Goal: Task Accomplishment & Management: Use online tool/utility

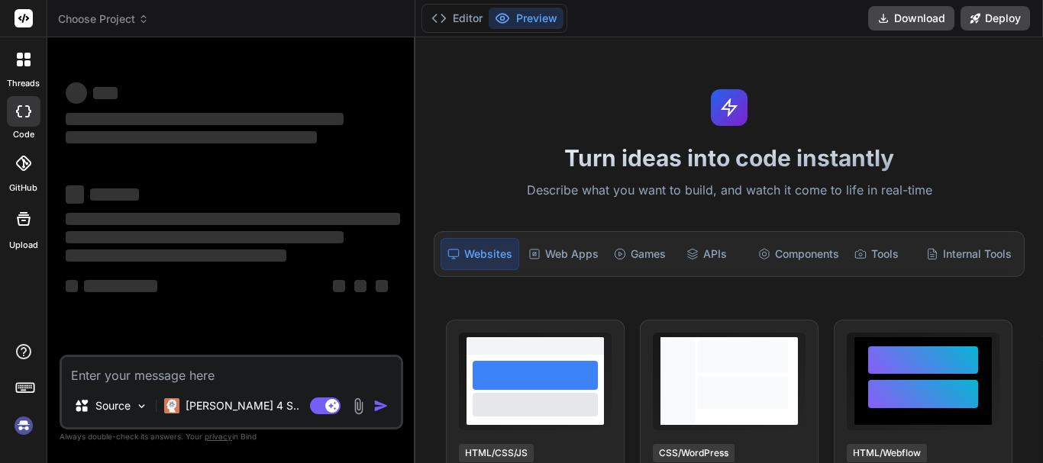
type textarea "x"
type textarea "completeAssessmentLabels"
type textarea "x"
type textarea "completeAssessmentLabel"
type textarea "x"
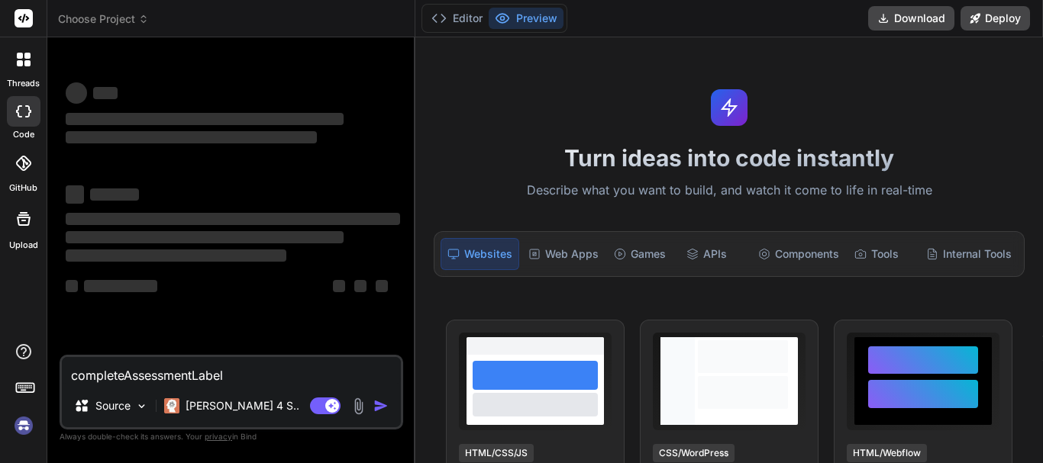
type textarea "completeAssessmentLabe"
type textarea "x"
type textarea "completeAssessmentLab"
type textarea "x"
type textarea "completeAssessmentLa"
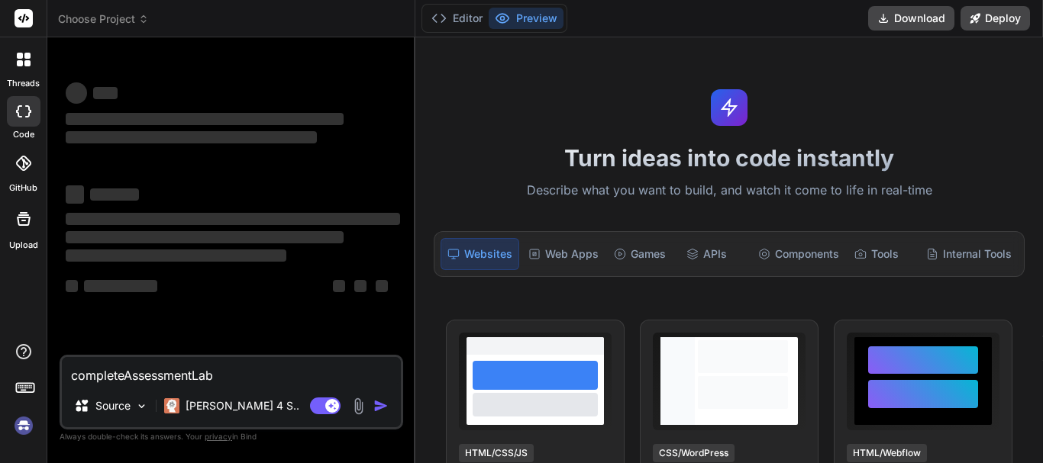
type textarea "x"
type textarea "completeAssessmentL"
type textarea "x"
type textarea "completeAssessment"
type textarea "x"
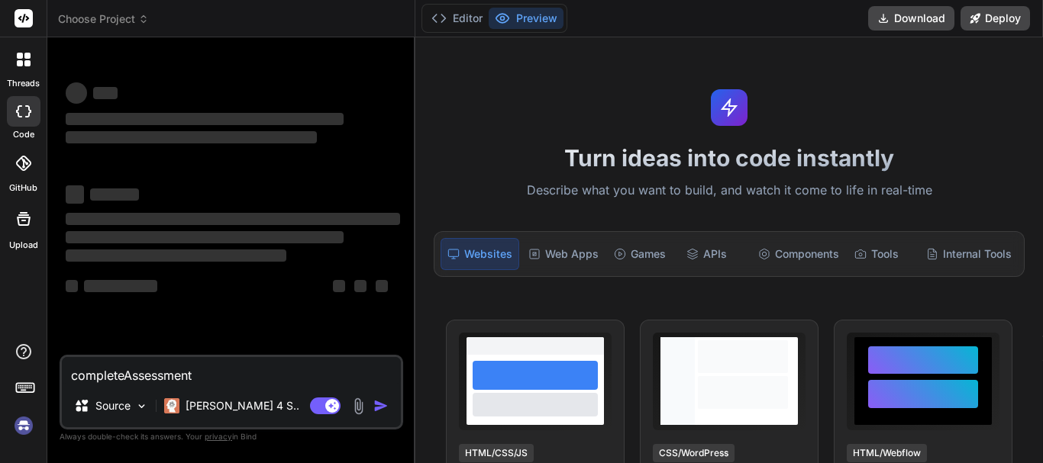
type textarea "completeAssessmen"
type textarea "x"
type textarea "completeAssessme"
type textarea "x"
type textarea "completeAssessm"
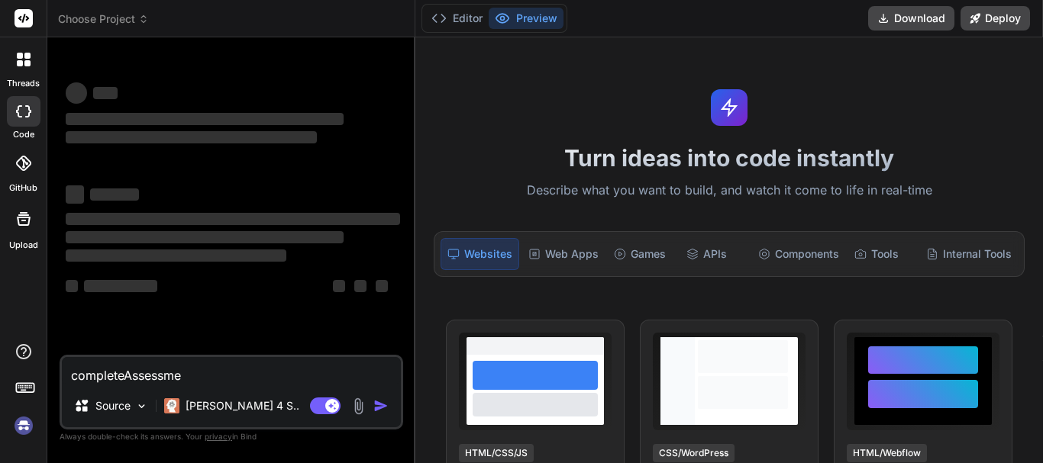
type textarea "x"
type textarea "completeAssess"
type textarea "x"
type textarea "completeAsses"
type textarea "x"
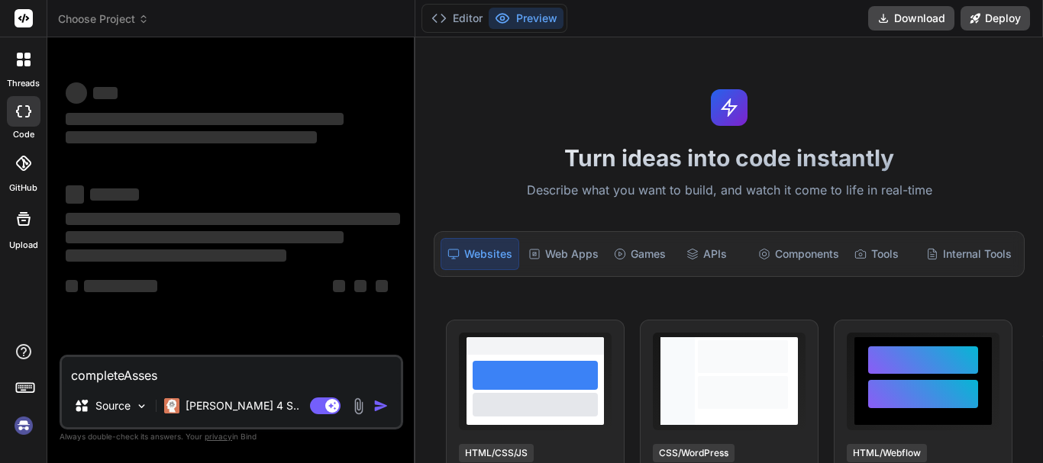
type textarea "completeAsse"
type textarea "x"
type textarea "completeAss"
type textarea "x"
type textarea "completeAs"
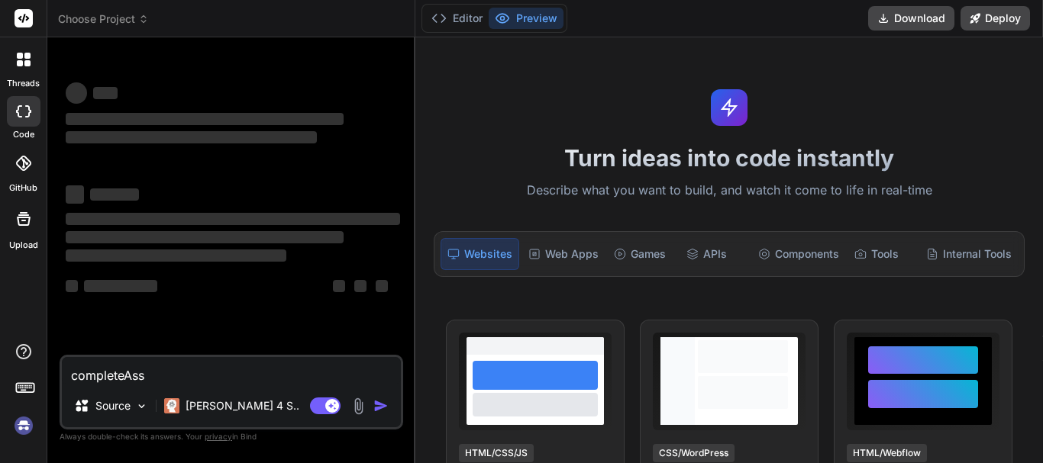
type textarea "x"
type textarea "completeA"
type textarea "x"
type textarea "complete"
type textarea "x"
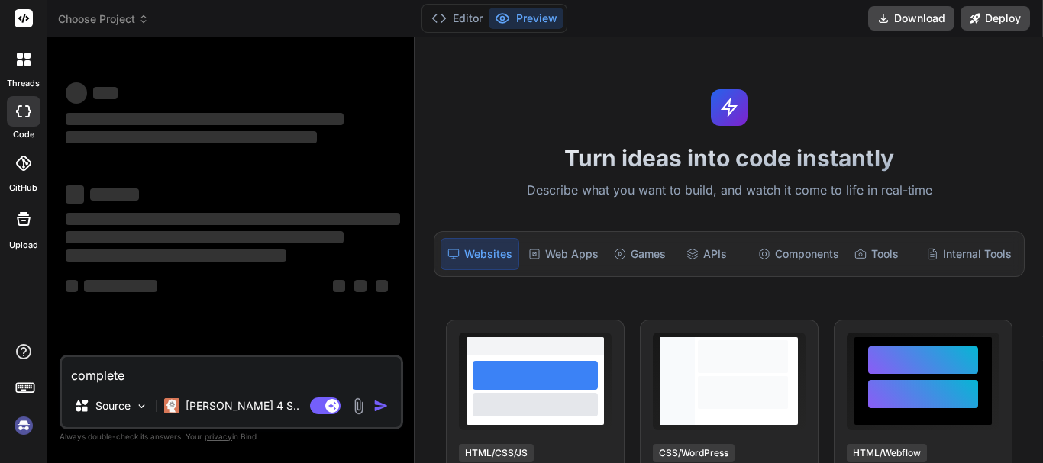
type textarea "complet"
type textarea "x"
type textarea "comp"
type textarea "x"
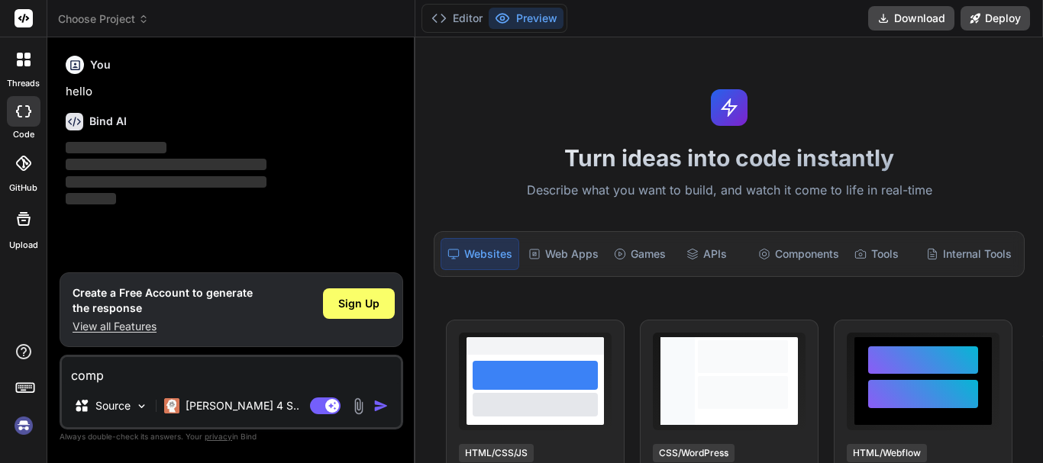
type textarea "com"
type textarea "x"
type textarea "co"
type textarea "x"
type textarea "c"
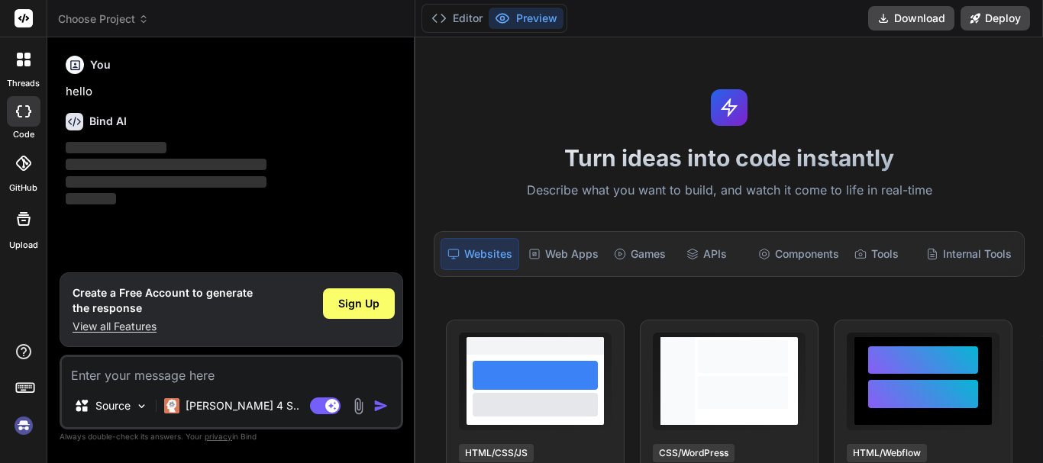
type textarea "x"
type textarea "const labels = ['Jan', 'Feb', 'Mar', 'Apr', 'May', 'Jun', 'Jul', 'Aug', 'Sep', …"
type textarea "x"
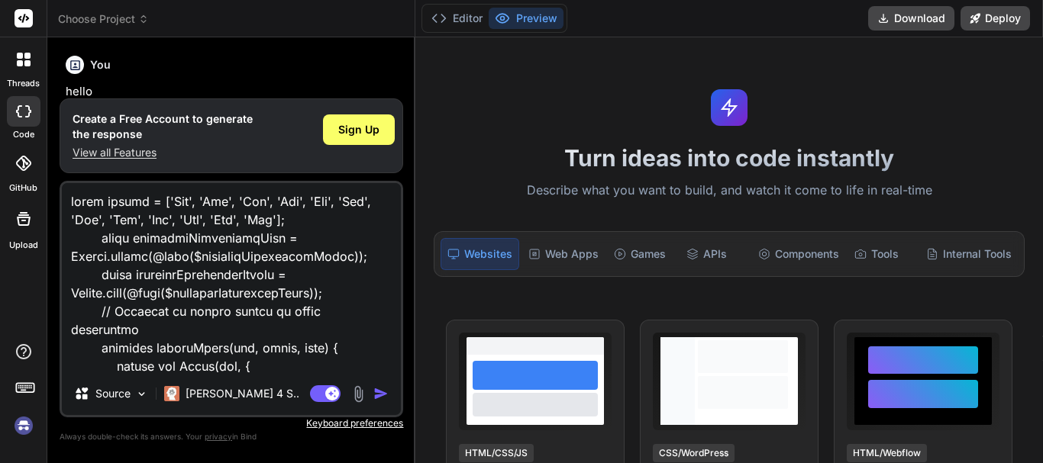
scroll to position [386, 0]
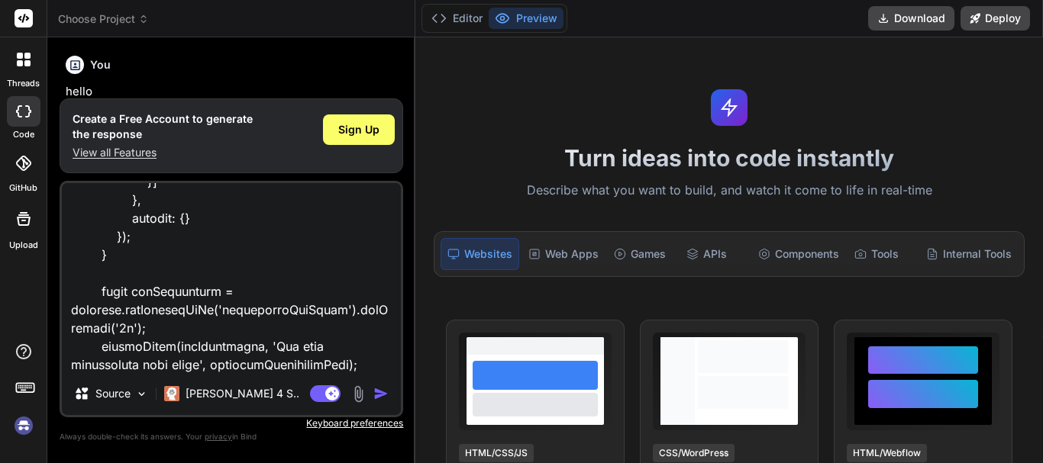
type textarea "const labels = ['Jan', 'Feb', 'Mar', 'Apr', 'May', 'Jun', 'Jul', 'Aug', 'Sep', …"
type textarea "x"
type textarea "const labels = ['Jan', 'Feb', 'Mar', 'Apr', 'May', 'Jun', 'Jul', 'Aug', 'Sep', …"
type textarea "x"
type textarea "const labels = ['Jan', 'Feb', 'Mar', 'Apr', 'May', 'Jun', 'Jul', 'Aug', 'Sep', …"
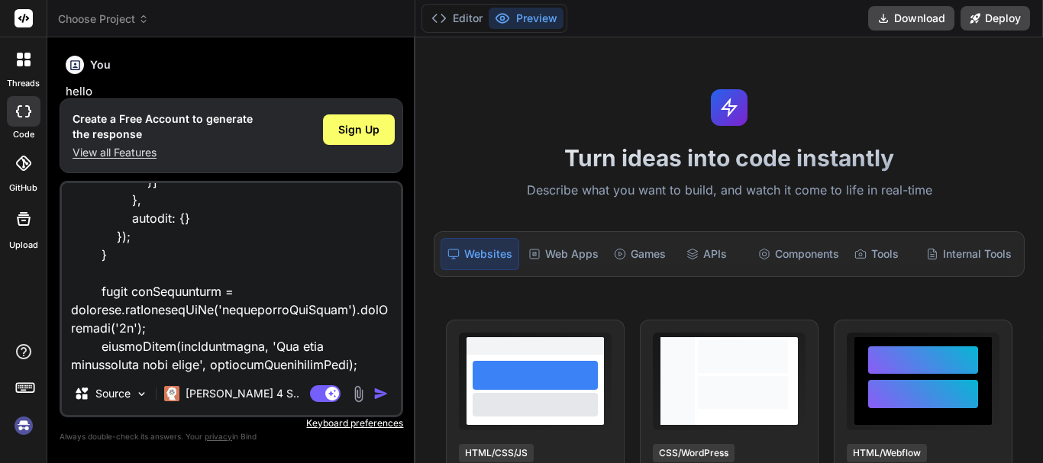
type textarea "x"
type textarea "const labels = ['Jan', 'Feb', 'Mar', 'Apr', 'May', 'Jun', 'Jul', 'Aug', 'Sep', …"
type textarea "x"
type textarea "const labels = ['Jan', 'Feb', 'Mar', 'Apr', 'May', 'Jun', 'Jul', 'Aug', 'Sep', …"
type textarea "x"
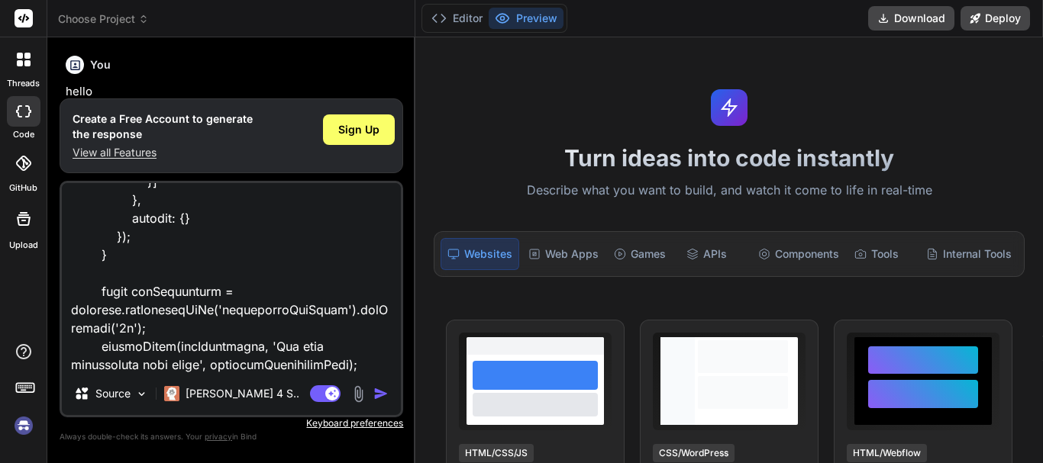
type textarea "const labels = ['Jan', 'Feb', 'Mar', 'Apr', 'May', 'Jun', 'Jul', 'Aug', 'Sep', …"
type textarea "x"
type textarea "const labels = ['Jan', 'Feb', 'Mar', 'Apr', 'May', 'Jun', 'Jul', 'Aug', 'Sep', …"
type textarea "x"
type textarea "const labels = ['Jan', 'Feb', 'Mar', 'Apr', 'May', 'Jun', 'Jul', 'Aug', 'Sep', …"
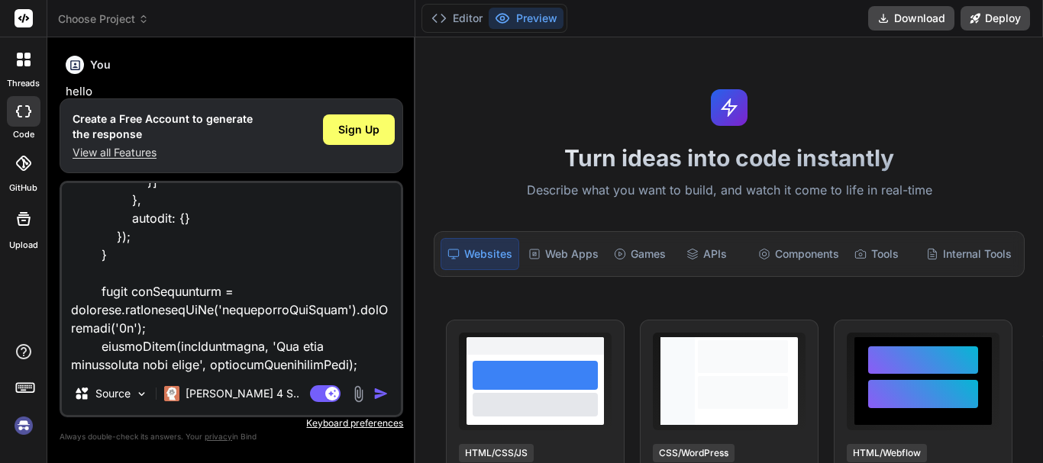
type textarea "x"
type textarea "const labels = ['Jan', 'Feb', 'Mar', 'Apr', 'May', 'Jun', 'Jul', 'Aug', 'Sep', …"
type textarea "x"
type textarea "const labels = ['Jan', 'Feb', 'Mar', 'Apr', 'May', 'Jun', 'Jul', 'Aug', 'Sep', …"
type textarea "x"
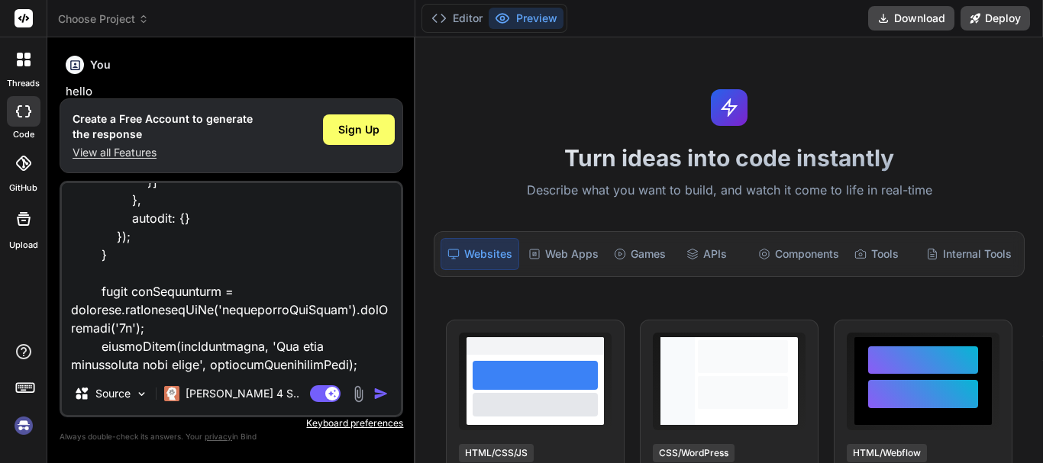
type textarea "const labels = ['Jan', 'Feb', 'Mar', 'Apr', 'May', 'Jun', 'Jul', 'Aug', 'Sep', …"
type textarea "x"
type textarea "const labels = ['Jan', 'Feb', 'Mar', 'Apr', 'May', 'Jun', 'Jul', 'Aug', 'Sep', …"
type textarea "x"
type textarea "const labels = ['Jan', 'Feb', 'Mar', 'Apr', 'May', 'Jun', 'Jul', 'Aug', 'Sep', …"
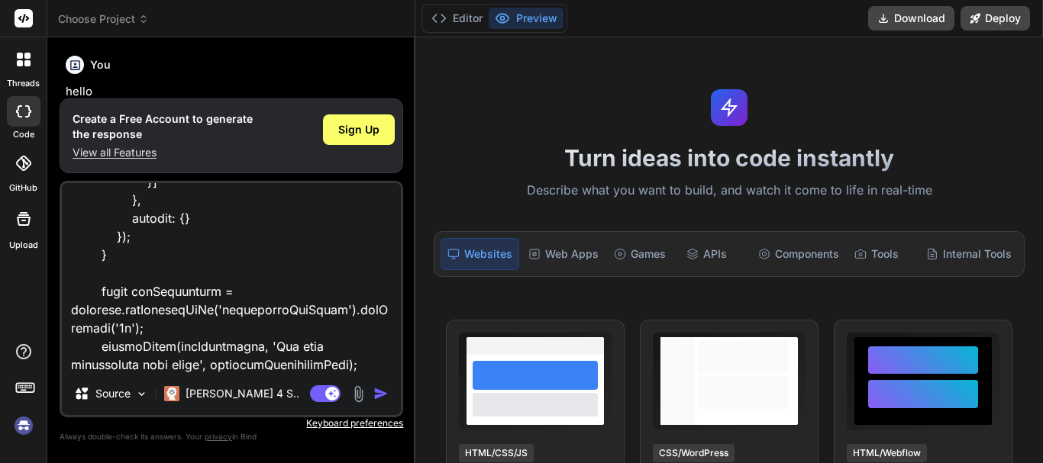
type textarea "x"
type textarea "const labels = ['Jan', 'Feb', 'Mar', 'Apr', 'May', 'Jun', 'Jul', 'Aug', 'Sep', …"
type textarea "x"
type textarea "const labels = ['Jan', 'Feb', 'Mar', 'Apr', 'May', 'Jun', 'Jul', 'Aug', 'Sep', …"
type textarea "x"
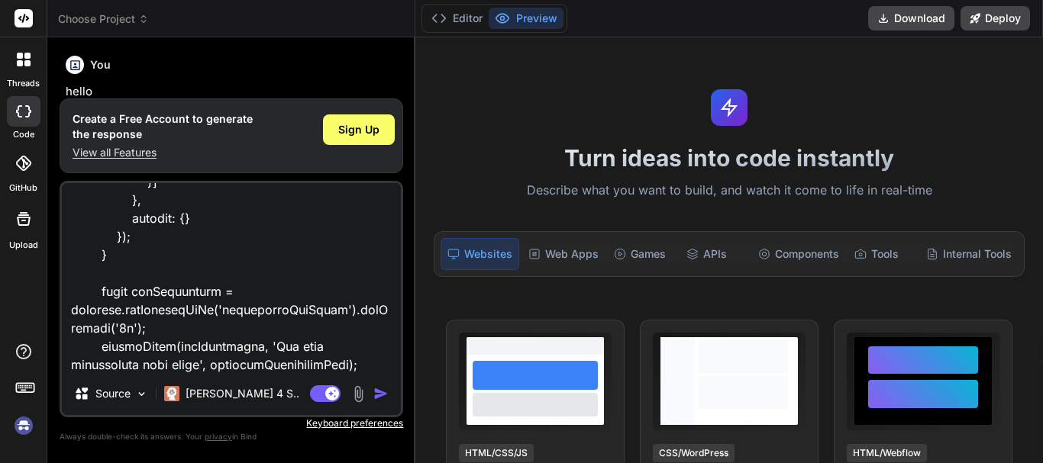
type textarea "const labels = ['Jan', 'Feb', 'Mar', 'Apr', 'May', 'Jun', 'Jul', 'Aug', 'Sep', …"
type textarea "x"
type textarea "const labels = ['Jan', 'Feb', 'Mar', 'Apr', 'May', 'Jun', 'Jul', 'Aug', 'Sep', …"
type textarea "x"
type textarea "const labels = ['Jan', 'Feb', 'Mar', 'Apr', 'May', 'Jun', 'Jul', 'Aug', 'Sep', …"
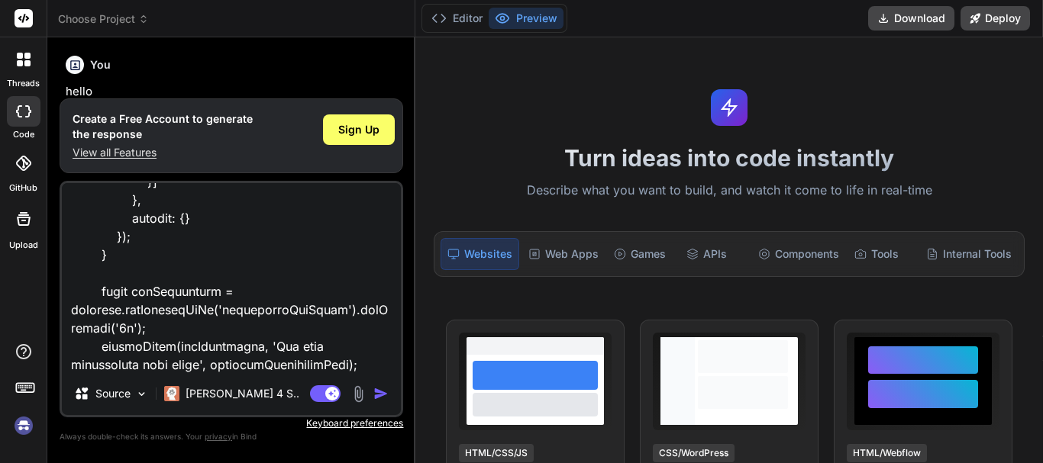
type textarea "x"
type textarea "const labels = ['Jan', 'Feb', 'Mar', 'Apr', 'May', 'Jun', 'Jul', 'Aug', 'Sep', …"
type textarea "x"
type textarea "const labels = ['Jan', 'Feb', 'Mar', 'Apr', 'May', 'Jun', 'Jul', 'Aug', 'Sep', …"
type textarea "x"
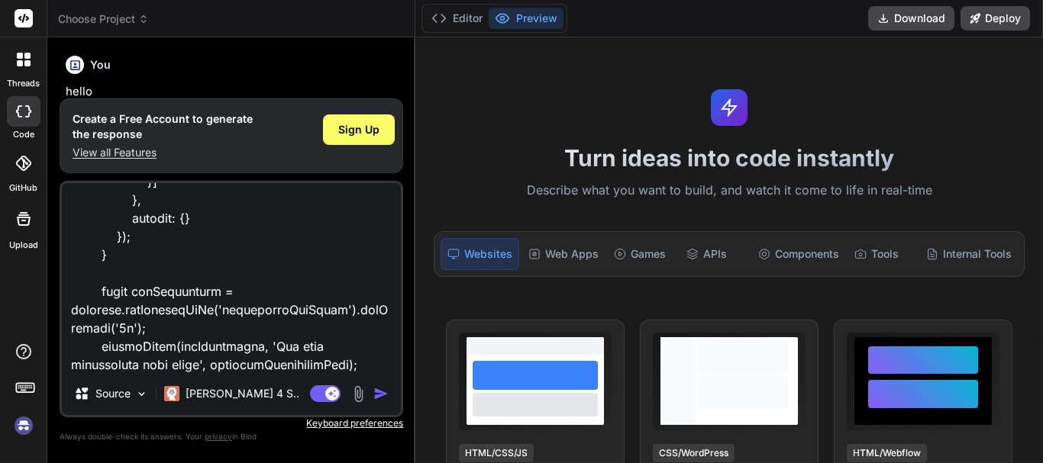
type textarea "const labels = ['Jan', 'Feb', 'Mar', 'Apr', 'May', 'Jun', 'Jul', 'Aug', 'Sep', …"
type textarea "x"
type textarea "const labels = ['Jan', 'Feb', 'Mar', 'Apr', 'May', 'Jun', 'Jul', 'Aug', 'Sep', …"
type textarea "x"
type textarea "const labels = ['Jan', 'Feb', 'Mar', 'Apr', 'May', 'Jun', 'Jul', 'Aug', 'Sep', …"
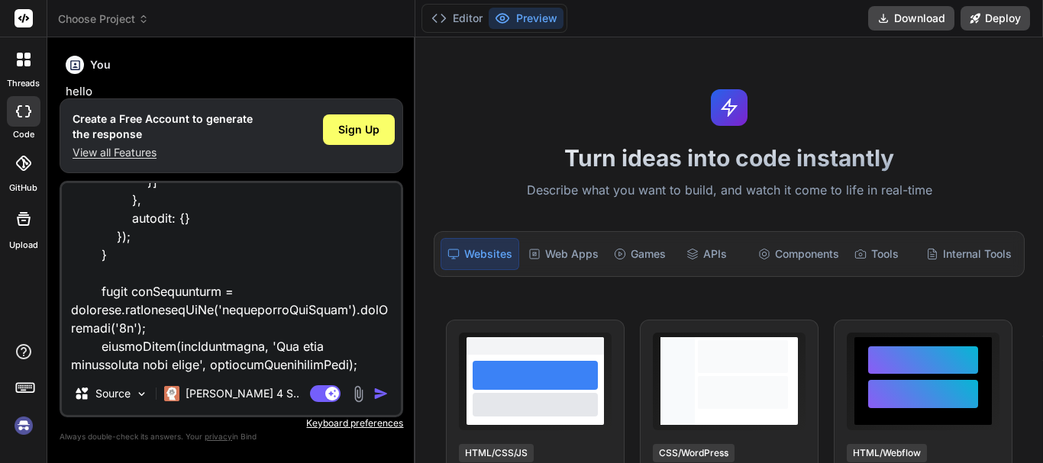
type textarea "x"
type textarea "const labels = ['Jan', 'Feb', 'Mar', 'Apr', 'May', 'Jun', 'Jul', 'Aug', 'Sep', …"
type textarea "x"
type textarea "const labels = ['Jan', 'Feb', 'Mar', 'Apr', 'May', 'Jun', 'Jul', 'Aug', 'Sep', …"
type textarea "x"
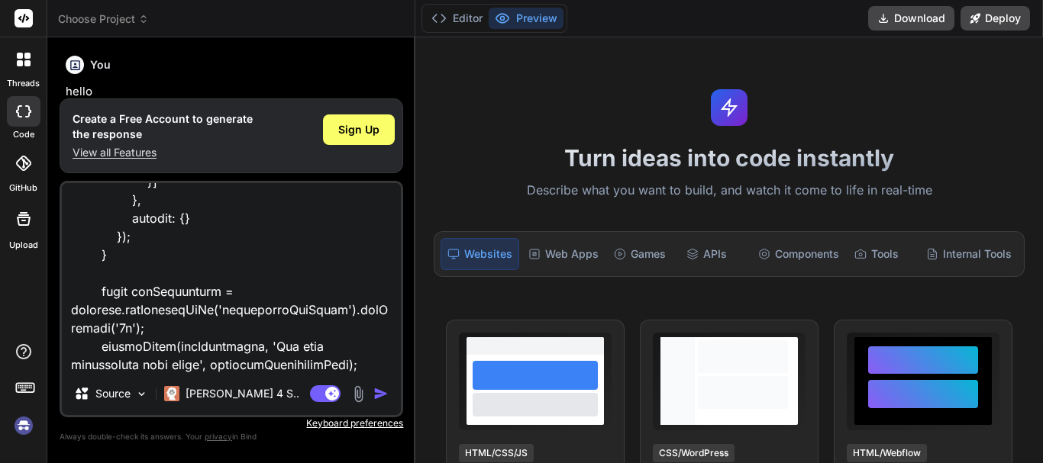
type textarea "const labels = ['Jan', 'Feb', 'Mar', 'Apr', 'May', 'Jun', 'Jul', 'Aug', 'Sep', …"
type textarea "x"
type textarea "const labels = ['Jan', 'Feb', 'Mar', 'Apr', 'May', 'Jun', 'Jul', 'Aug', 'Sep', …"
type textarea "x"
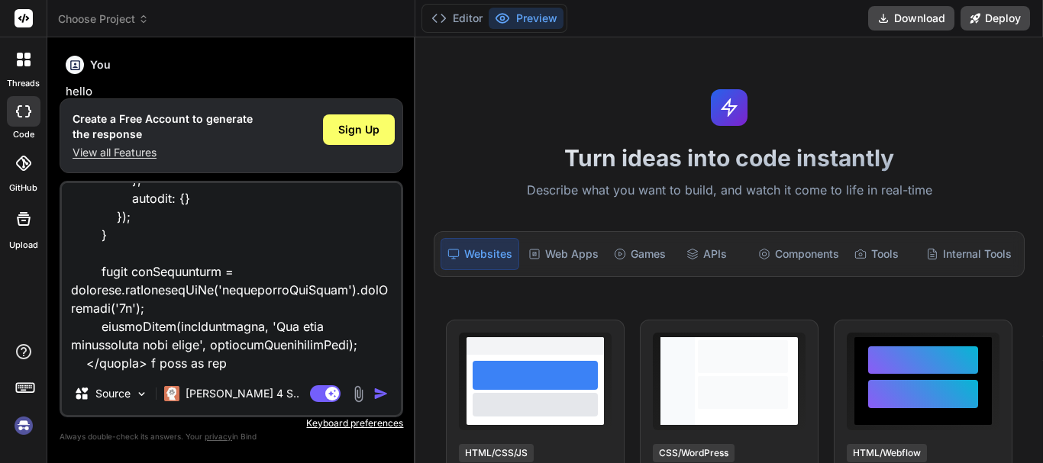
scroll to position [388, 0]
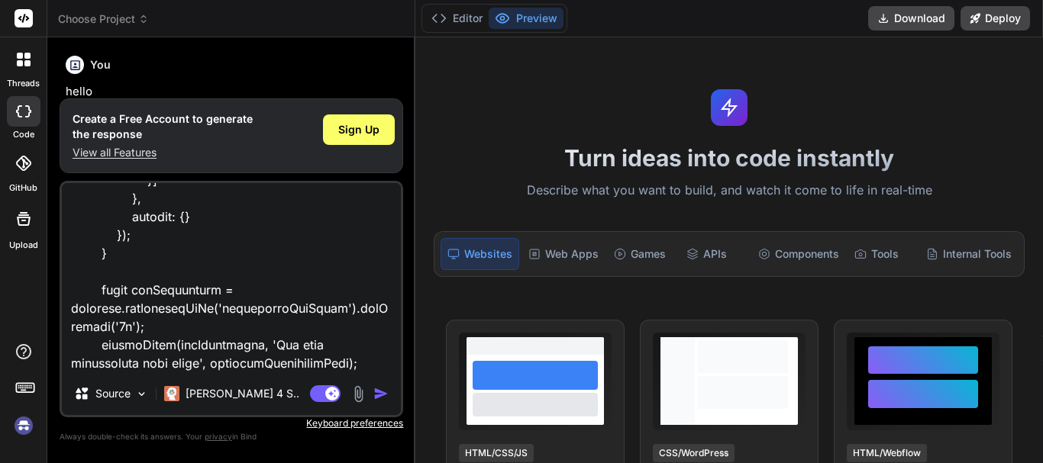
paste textarea "completeAssessmentLabels"
type textarea "const labels = ['Jan', 'Feb', 'Mar', 'Apr', 'May', 'Jun', 'Jul', 'Aug', 'Sep', …"
type textarea "x"
type textarea "const labels = ['Jan', 'Feb', 'Mar', 'Apr', 'May', 'Jun', 'Jul', 'Aug', 'Sep', …"
type textarea "x"
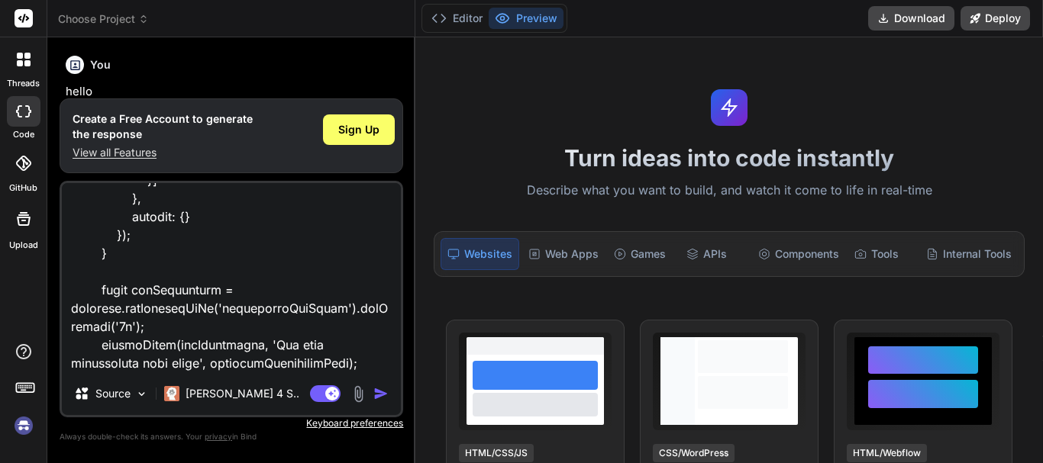
type textarea "const labels = ['Jan', 'Feb', 'Mar', 'Apr', 'May', 'Jun', 'Jul', 'Aug', 'Sep', …"
type textarea "x"
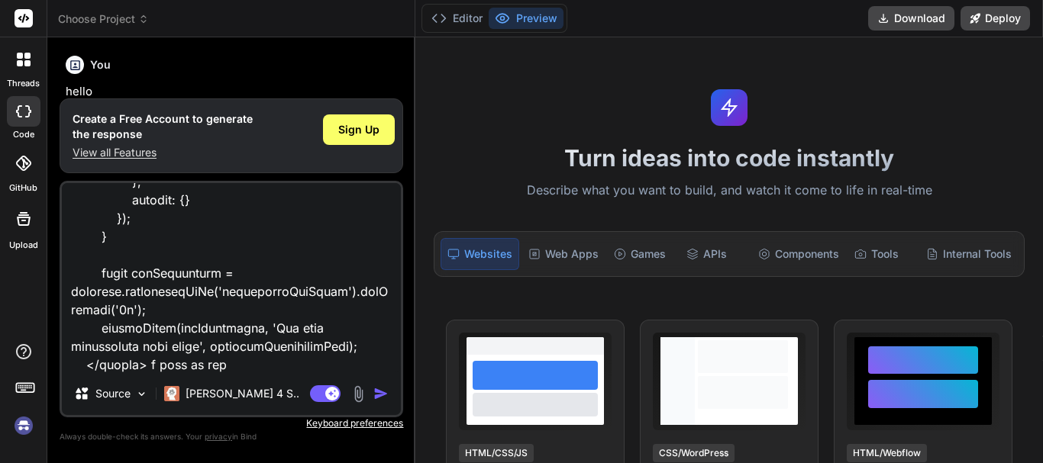
type textarea "const labels = ['Jan', 'Feb', 'Mar', 'Apr', 'May', 'Jun', 'Jul', 'Aug', 'Sep', …"
type textarea "x"
type textarea "const labels = ['Jan', 'Feb', 'Mar', 'Apr', 'May', 'Jun', 'Jul', 'Aug', 'Sep', …"
type textarea "x"
type textarea "const labels = ['Jan', 'Feb', 'Mar', 'Apr', 'May', 'Jun', 'Jul', 'Aug', 'Sep', …"
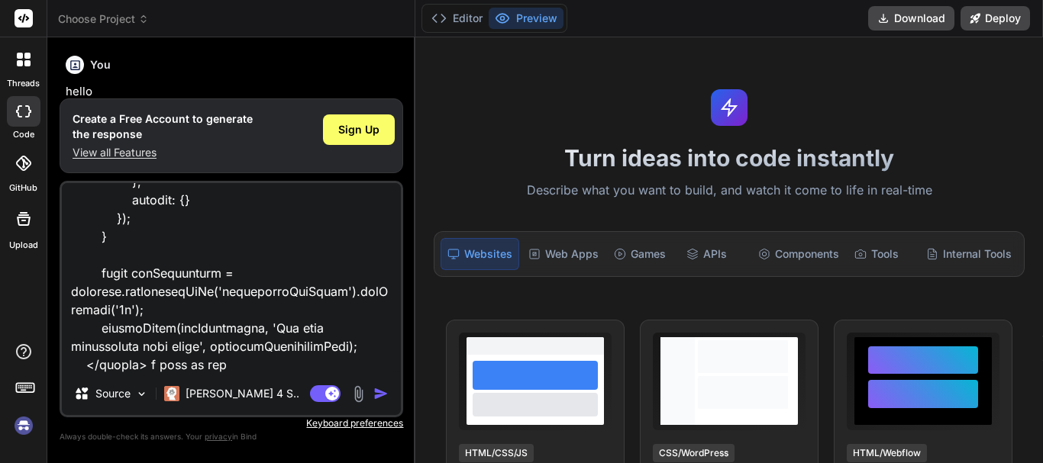
type textarea "x"
type textarea "const labels = ['Jan', 'Feb', 'Mar', 'Apr', 'May', 'Jun', 'Jul', 'Aug', 'Sep', …"
type textarea "x"
type textarea "const labels = ['Jan', 'Feb', 'Mar', 'Apr', 'May', 'Jun', 'Jul', 'Aug', 'Sep', …"
type textarea "x"
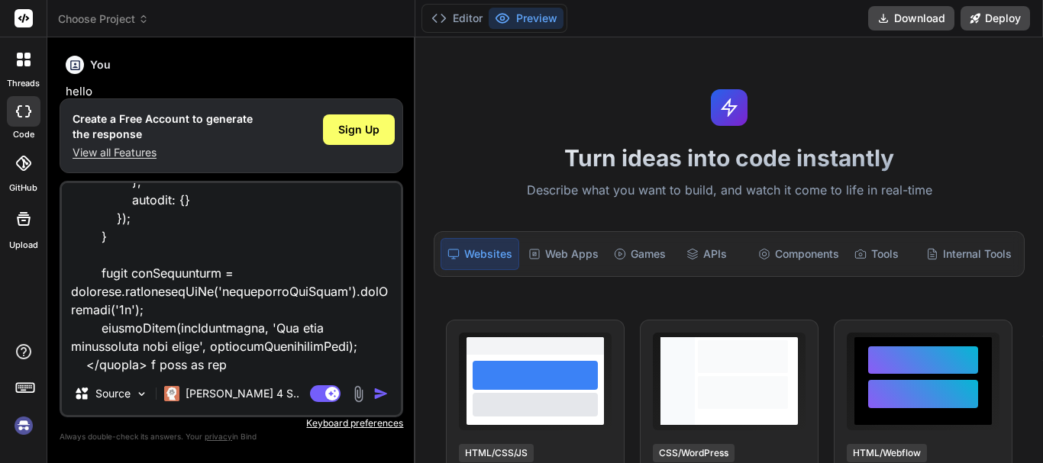
type textarea "const labels = ['Jan', 'Feb', 'Mar', 'Apr', 'May', 'Jun', 'Jul', 'Aug', 'Sep', …"
type textarea "x"
type textarea "const labels = ['Jan', 'Feb', 'Mar', 'Apr', 'May', 'Jun', 'Jul', 'Aug', 'Sep', …"
type textarea "x"
type textarea "const labels = ['Jan', 'Feb', 'Mar', 'Apr', 'May', 'Jun', 'Jul', 'Aug', 'Sep', …"
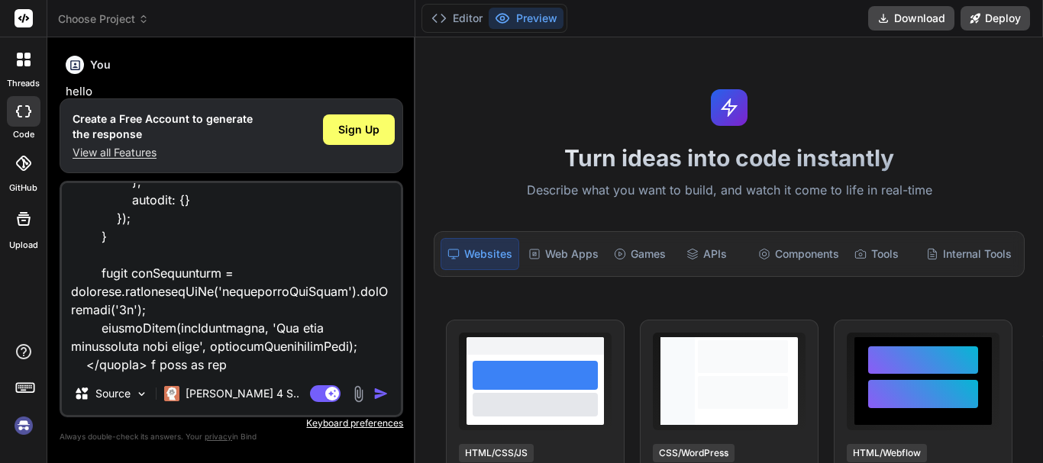
type textarea "x"
type textarea "const labels = ['Jan', 'Feb', 'Mar', 'Apr', 'May', 'Jun', 'Jul', 'Aug', 'Sep', …"
type textarea "x"
type textarea "const labels = ['Jan', 'Feb', 'Mar', 'Apr', 'May', 'Jun', 'Jul', 'Aug', 'Sep', …"
type textarea "x"
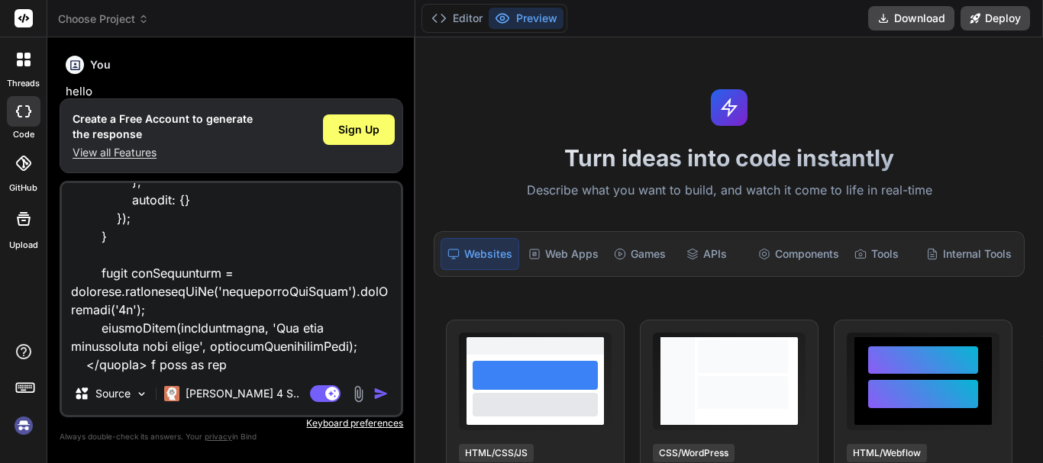
type textarea "const labels = ['Jan', 'Feb', 'Mar', 'Apr', 'May', 'Jun', 'Jul', 'Aug', 'Sep', …"
type textarea "x"
type textarea "const labels = ['Jan', 'Feb', 'Mar', 'Apr', 'May', 'Jun', 'Jul', 'Aug', 'Sep', …"
type textarea "x"
type textarea "const labels = ['Jan', 'Feb', 'Mar', 'Apr', 'May', 'Jun', 'Jul', 'Aug', 'Sep', …"
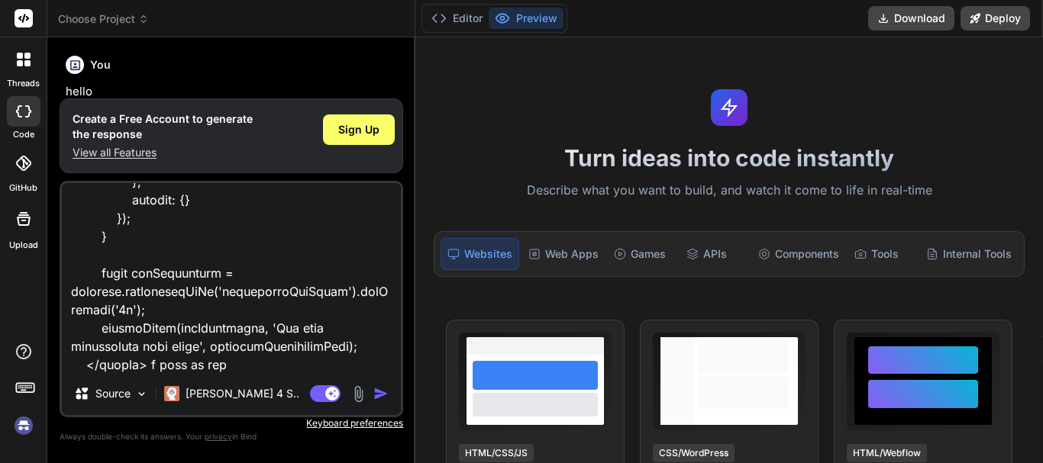
type textarea "x"
type textarea "const labels = ['Jan', 'Feb', 'Mar', 'Apr', 'May', 'Jun', 'Jul', 'Aug', 'Sep', …"
click at [387, 395] on img "button" at bounding box center [380, 393] width 15 height 15
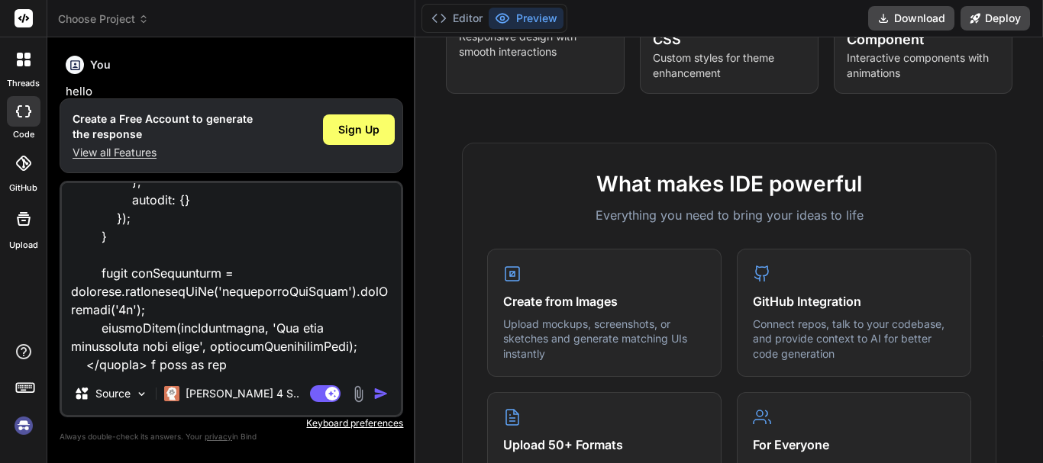
scroll to position [406, 0]
click at [376, 391] on img "button" at bounding box center [380, 393] width 15 height 15
click at [367, 392] on img at bounding box center [359, 394] width 18 height 18
